Goal: Information Seeking & Learning: Learn about a topic

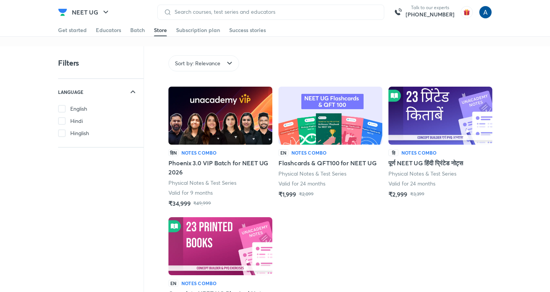
click at [81, 29] on div "Get started" at bounding box center [72, 30] width 29 height 8
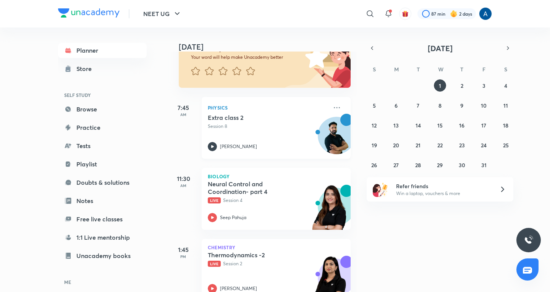
scroll to position [90, 0]
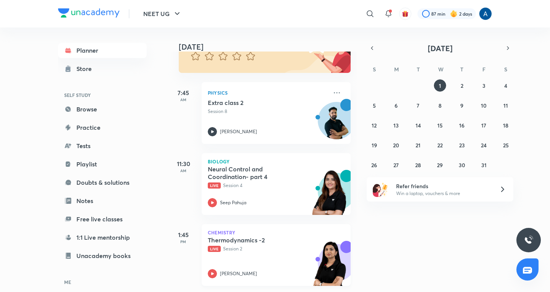
click at [261, 246] on p "Live Session 2" at bounding box center [268, 249] width 120 height 7
